Goal: Task Accomplishment & Management: Manage account settings

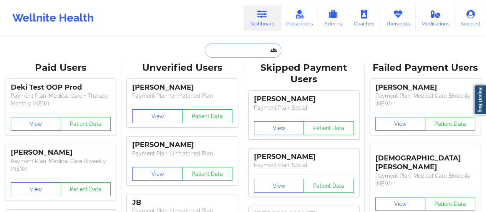
click at [215, 47] on input "text" at bounding box center [243, 50] width 76 height 15
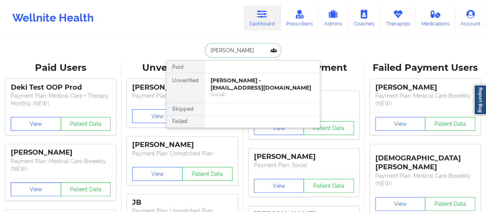
type input "[PERSON_NAME]"
click at [234, 81] on div "[PERSON_NAME] - [EMAIL_ADDRESS][DOMAIN_NAME]" at bounding box center [261, 84] width 103 height 14
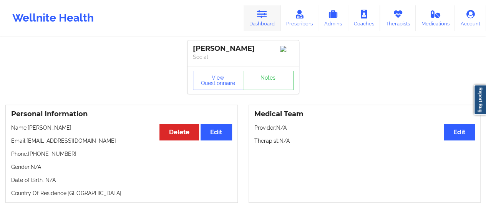
click at [267, 17] on icon at bounding box center [262, 14] width 10 height 8
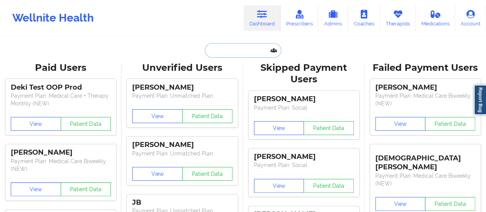
click at [237, 51] on input "text" at bounding box center [243, 50] width 76 height 15
paste input "[EMAIL_ADDRESS][DOMAIN_NAME]"
type input "[EMAIL_ADDRESS][DOMAIN_NAME]"
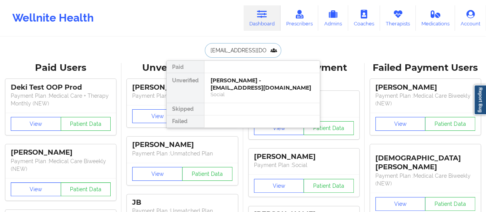
scroll to position [0, 13]
click at [239, 79] on div "[PERSON_NAME] - [EMAIL_ADDRESS][DOMAIN_NAME]" at bounding box center [261, 84] width 103 height 14
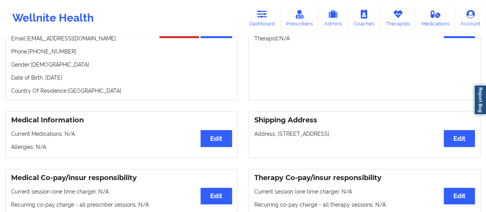
scroll to position [34, 0]
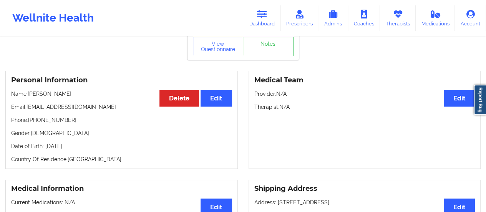
drag, startPoint x: 95, startPoint y: 148, endPoint x: 0, endPoint y: 145, distance: 94.9
click at [0, 145] on div "Personal Information Edit Delete Name: [PERSON_NAME] Email: [EMAIL_ADDRESS][DOM…" at bounding box center [121, 120] width 243 height 98
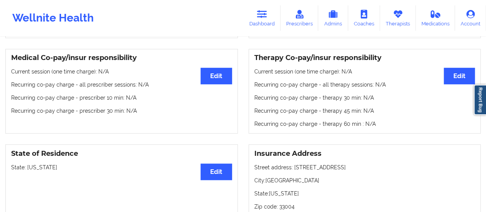
scroll to position [222, 0]
drag, startPoint x: 55, startPoint y: 165, endPoint x: 6, endPoint y: 164, distance: 49.2
click at [6, 164] on div "State of Residence Edit State: [US_STATE]" at bounding box center [121, 180] width 232 height 72
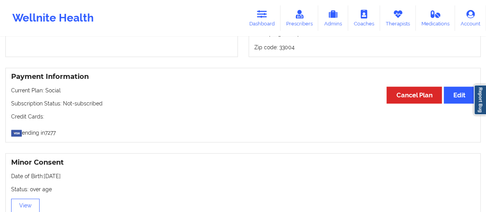
scroll to position [380, 0]
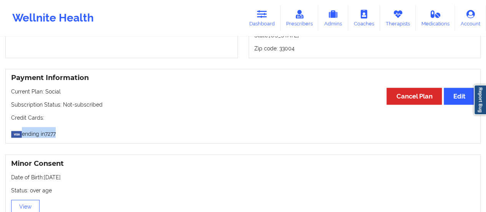
drag, startPoint x: 62, startPoint y: 137, endPoint x: 1, endPoint y: 129, distance: 61.5
click at [1, 129] on div "Payment Information Edit Cancel Plan Current Plan: Social Subscription Status: …" at bounding box center [243, 106] width 486 height 75
click at [37, 135] on p "ending in 7277" at bounding box center [242, 132] width 463 height 11
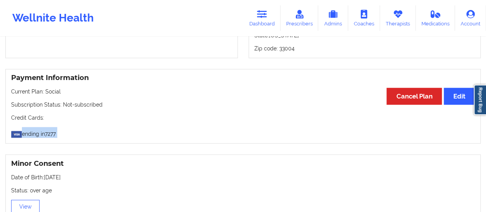
click at [70, 137] on p "ending in 7277" at bounding box center [242, 132] width 463 height 11
drag, startPoint x: 67, startPoint y: 134, endPoint x: 15, endPoint y: 132, distance: 51.9
click at [15, 132] on p "ending in 7277" at bounding box center [242, 132] width 463 height 11
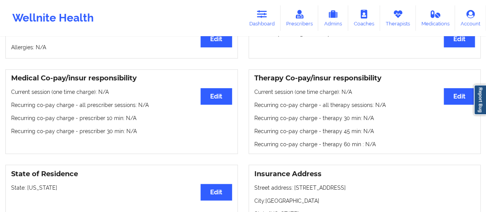
scroll to position [0, 0]
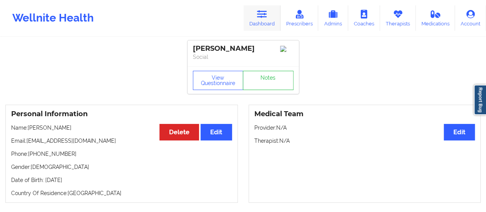
click at [267, 18] on icon at bounding box center [262, 14] width 10 height 8
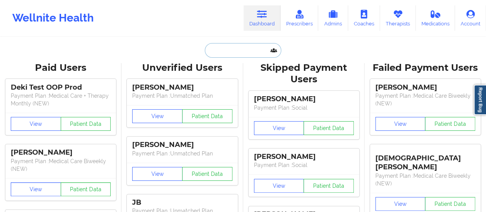
drag, startPoint x: 268, startPoint y: 18, endPoint x: 240, endPoint y: 53, distance: 44.6
click at [240, 53] on input "text" at bounding box center [243, 50] width 76 height 15
paste input "[EMAIL_ADDRESS][DOMAIN_NAME]"
type input "[EMAIL_ADDRESS][DOMAIN_NAME]"
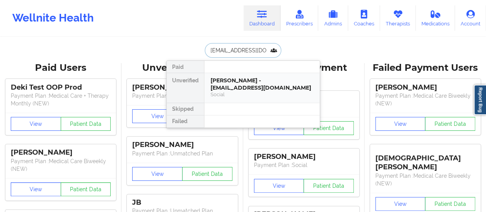
click at [240, 84] on div "[PERSON_NAME] - [EMAIL_ADDRESS][DOMAIN_NAME]" at bounding box center [261, 84] width 103 height 14
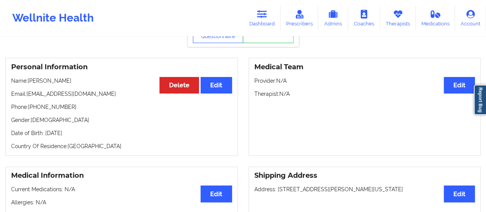
scroll to position [53, 0]
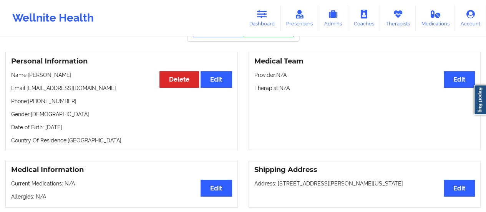
drag, startPoint x: 101, startPoint y: 129, endPoint x: 45, endPoint y: 130, distance: 56.1
click at [45, 130] on p "Date of Birth: [DEMOGRAPHIC_DATA]" at bounding box center [121, 127] width 221 height 8
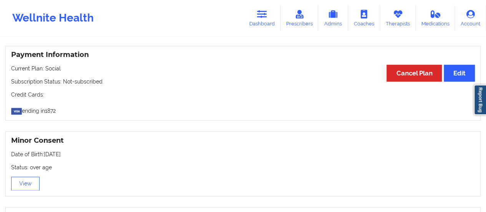
scroll to position [401, 0]
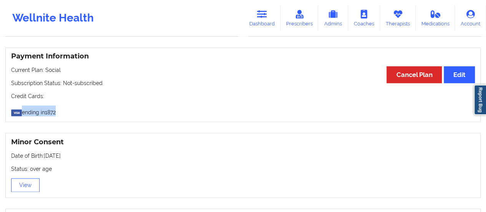
drag, startPoint x: 68, startPoint y: 117, endPoint x: 0, endPoint y: 106, distance: 68.4
click at [0, 106] on div "Payment Information Edit Cancel Plan Current Plan: Social Subscription Status: …" at bounding box center [243, 84] width 486 height 75
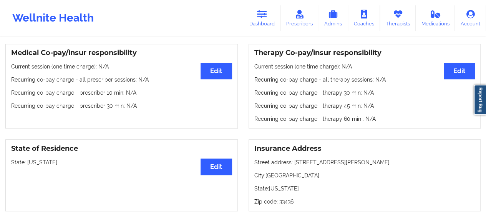
scroll to position [227, 0]
drag, startPoint x: 45, startPoint y: 164, endPoint x: 1, endPoint y: 162, distance: 44.6
click at [1, 162] on div "State of Residence Edit State: [US_STATE]" at bounding box center [121, 175] width 243 height 72
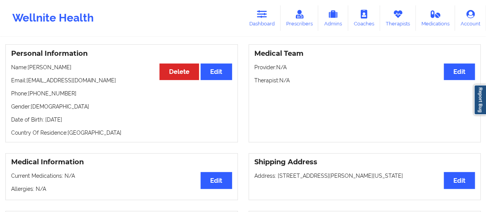
scroll to position [0, 0]
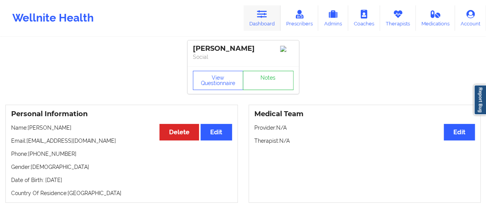
click at [257, 23] on link "Dashboard" at bounding box center [261, 17] width 37 height 25
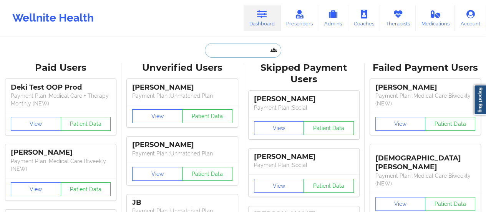
click at [230, 54] on input "text" at bounding box center [243, 50] width 76 height 15
paste input "[EMAIL_ADDRESS][DOMAIN_NAME]"
type input "[EMAIL_ADDRESS][DOMAIN_NAME]"
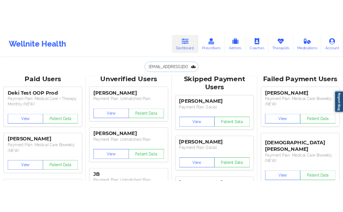
scroll to position [0, 32]
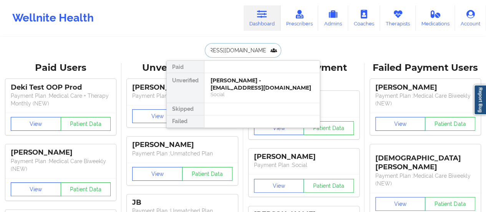
click at [233, 80] on div "[PERSON_NAME] - [EMAIL_ADDRESS][DOMAIN_NAME]" at bounding box center [261, 84] width 103 height 14
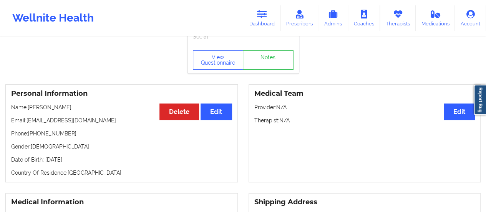
scroll to position [21, 0]
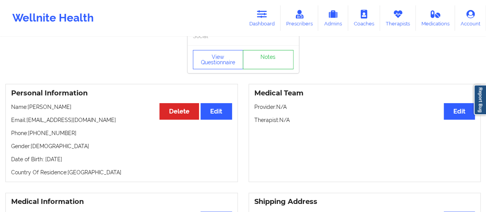
click at [85, 162] on p "Date of Birth: [DEMOGRAPHIC_DATA]" at bounding box center [121, 159] width 221 height 8
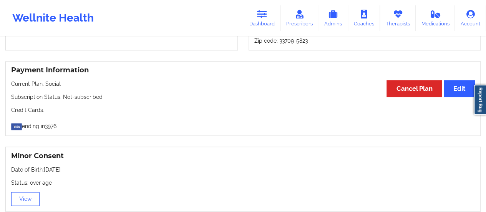
scroll to position [386, 0]
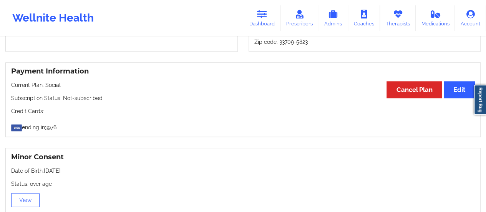
click at [48, 133] on div "Payment Information Edit Cancel Plan Current Plan: Social Subscription Status: …" at bounding box center [242, 99] width 475 height 75
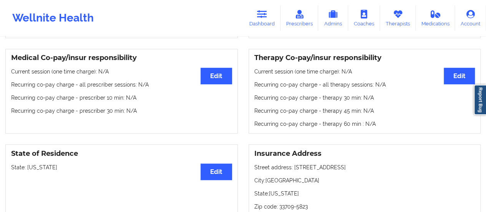
scroll to position [223, 0]
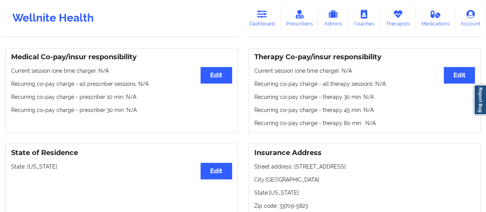
click at [29, 169] on p "State: [US_STATE]" at bounding box center [121, 166] width 221 height 8
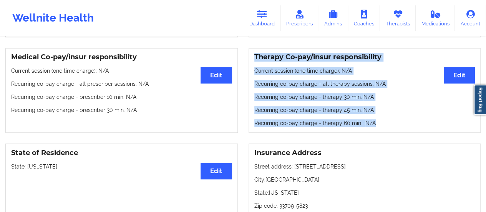
drag, startPoint x: 255, startPoint y: 58, endPoint x: 388, endPoint y: 128, distance: 150.6
click at [388, 128] on div "Therapy Co-pay/insur responsibility Edit Current session (one time charge): N/A…" at bounding box center [364, 90] width 232 height 85
click at [382, 127] on p "Recurring co-pay charge - therapy 60 min : N/A" at bounding box center [364, 123] width 221 height 8
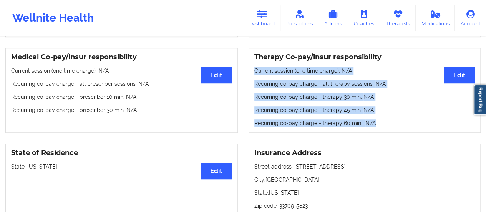
drag, startPoint x: 377, startPoint y: 124, endPoint x: 250, endPoint y: 66, distance: 139.9
click at [250, 66] on div "Therapy Co-pay/insur responsibility Edit Current session (one time charge): N/A…" at bounding box center [364, 90] width 232 height 85
click at [344, 70] on p "Current session (one time charge): N/A" at bounding box center [364, 71] width 221 height 8
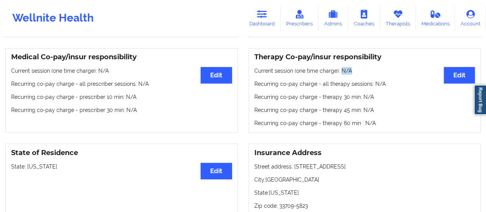
drag, startPoint x: 339, startPoint y: 71, endPoint x: 354, endPoint y: 73, distance: 14.3
click at [354, 73] on p "Current session (one time charge): N/A" at bounding box center [364, 71] width 221 height 8
drag, startPoint x: 370, startPoint y: 83, endPoint x: 392, endPoint y: 89, distance: 23.2
click at [392, 89] on div "Therapy Co-pay/insur responsibility Edit Current session (one time charge): N/A…" at bounding box center [364, 90] width 232 height 85
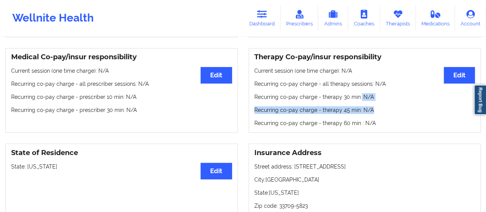
drag, startPoint x: 359, startPoint y: 101, endPoint x: 376, endPoint y: 103, distance: 17.4
click at [376, 103] on div "Therapy Co-pay/insur responsibility Edit Current session (one time charge): N/A…" at bounding box center [364, 90] width 232 height 85
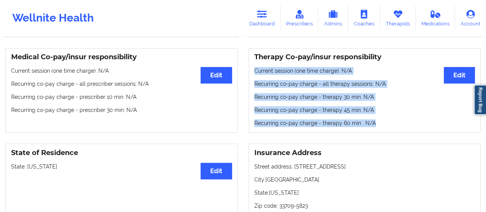
drag, startPoint x: 253, startPoint y: 73, endPoint x: 382, endPoint y: 131, distance: 140.7
click at [382, 131] on div "Therapy Co-pay/insur responsibility Edit Current session (one time charge): N/A…" at bounding box center [364, 90] width 232 height 85
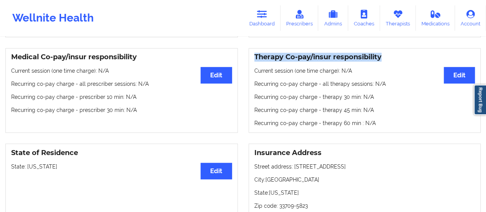
drag, startPoint x: 253, startPoint y: 58, endPoint x: 392, endPoint y: 62, distance: 139.1
click at [392, 62] on div "Therapy Co-pay/insur responsibility Edit Current session (one time charge): N/A…" at bounding box center [364, 90] width 232 height 85
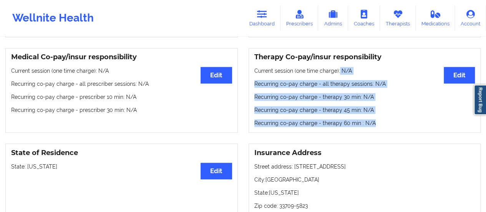
drag, startPoint x: 338, startPoint y: 70, endPoint x: 372, endPoint y: 132, distance: 69.9
click at [372, 132] on div "Therapy Co-pay/insur responsibility Edit Current session (one time charge): N/A…" at bounding box center [364, 90] width 232 height 85
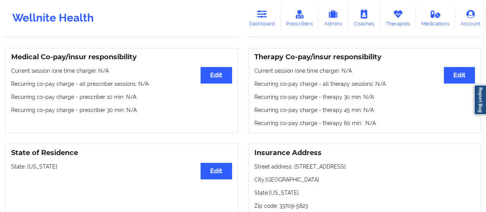
click at [25, 166] on p "State: [US_STATE]" at bounding box center [121, 166] width 221 height 8
